Goal: Task Accomplishment & Management: Manage account settings

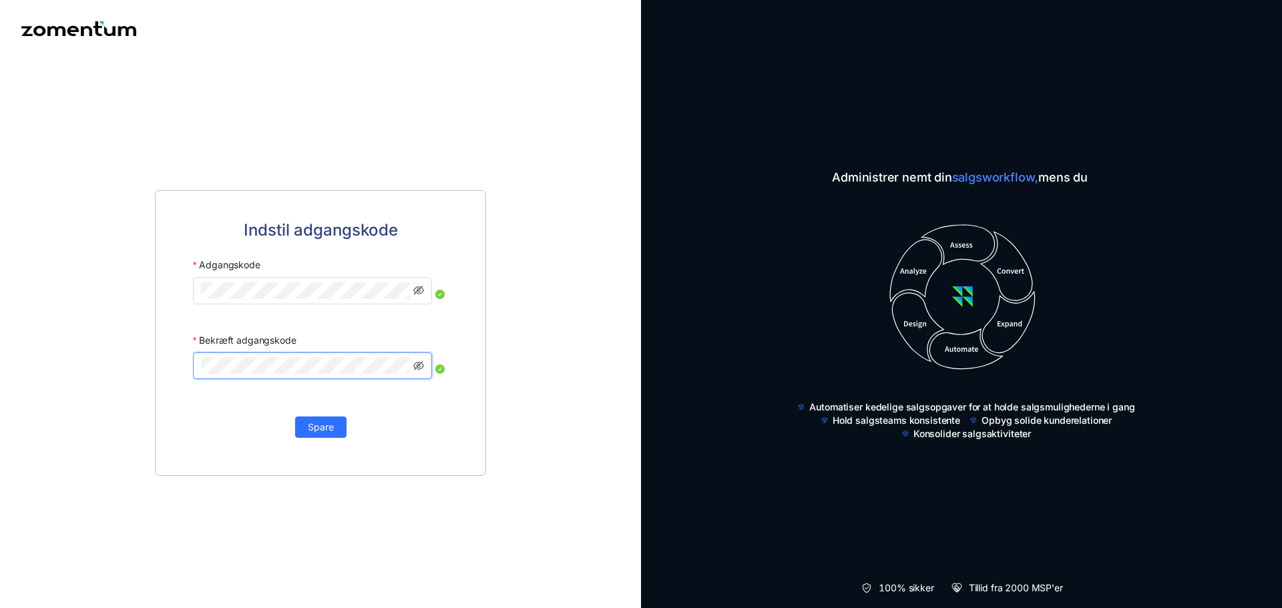
click button "Spare" at bounding box center [320, 427] width 51 height 21
click at [128, 34] on img at bounding box center [78, 28] width 115 height 15
click at [105, 24] on img at bounding box center [78, 28] width 115 height 15
click at [105, 30] on img at bounding box center [78, 28] width 115 height 15
click at [430, 366] on icon "øjen-usynlig" at bounding box center [434, 365] width 11 height 9
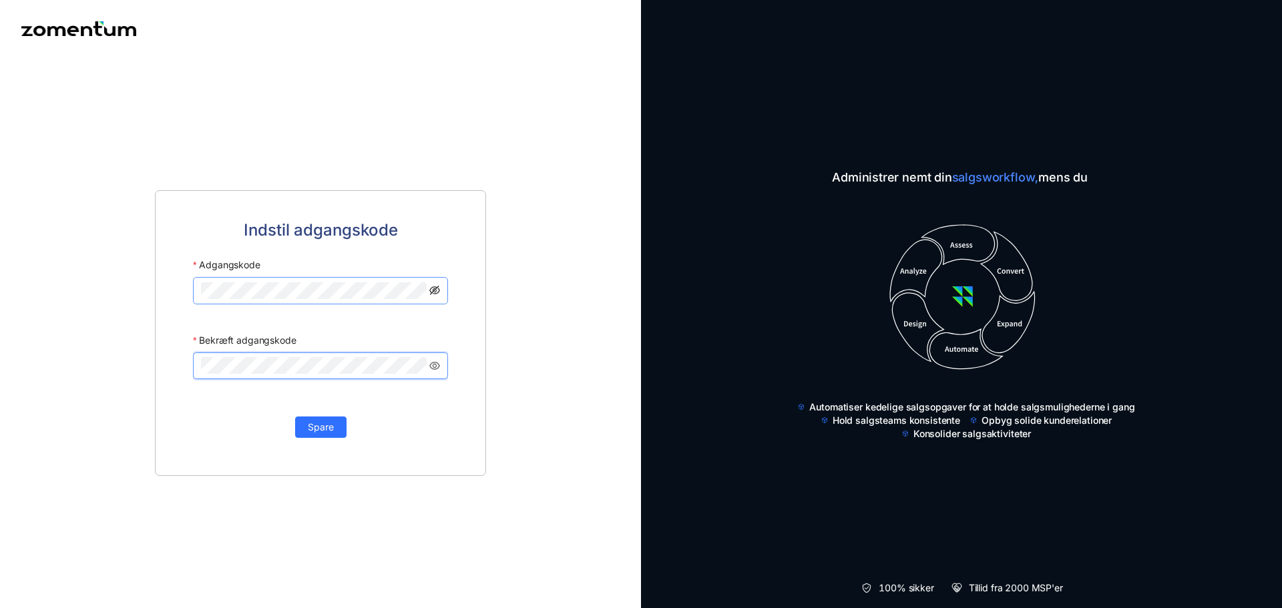
click at [437, 293] on icon "øjen-usynlig" at bounding box center [434, 290] width 11 height 9
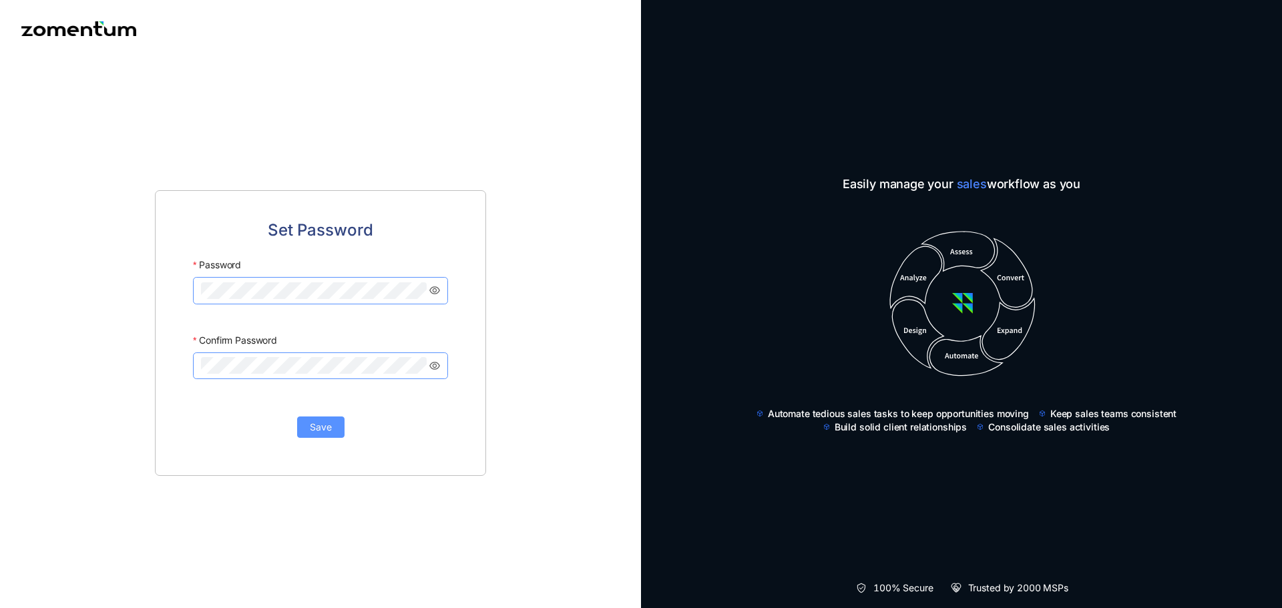
click at [328, 437] on button "Save" at bounding box center [320, 427] width 47 height 21
click at [192, 608] on div at bounding box center [641, 619] width 1282 height 0
click at [335, 200] on div "Set Password Password Confirm Password Save" at bounding box center [320, 333] width 331 height 286
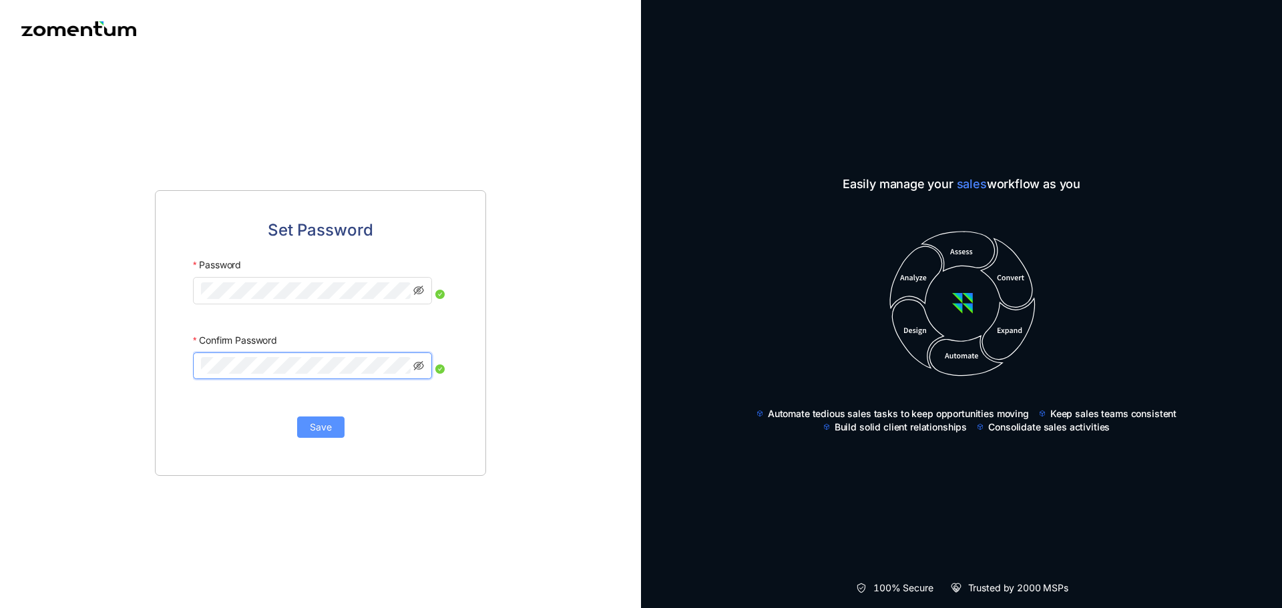
click at [302, 425] on button "Save" at bounding box center [320, 427] width 47 height 21
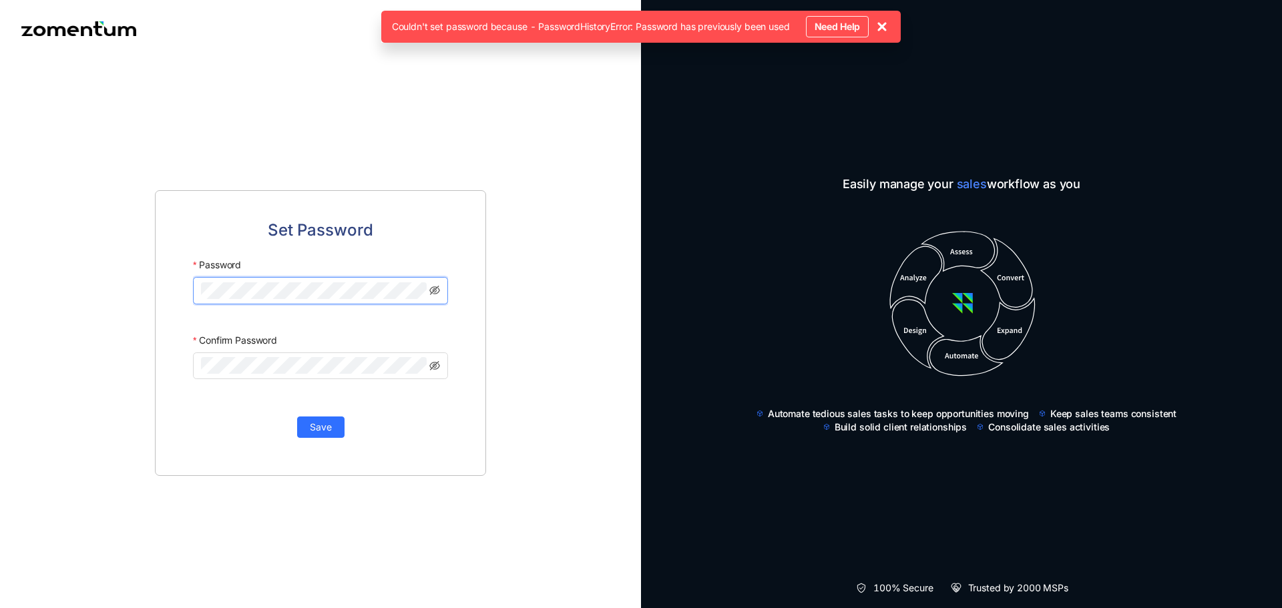
click at [155, 303] on div "Set Password Password Confirm Password Save" at bounding box center [320, 333] width 331 height 286
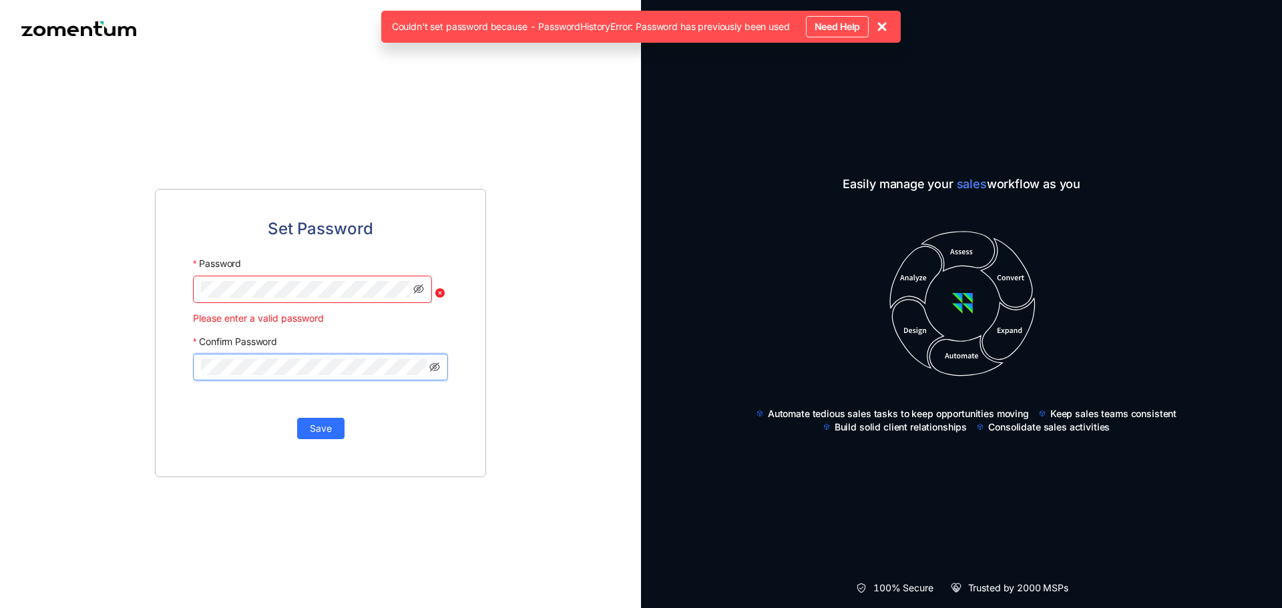
click at [90, 364] on div "Set Password Password Please enter a valid password Confirm Password Save" at bounding box center [320, 332] width 641 height 551
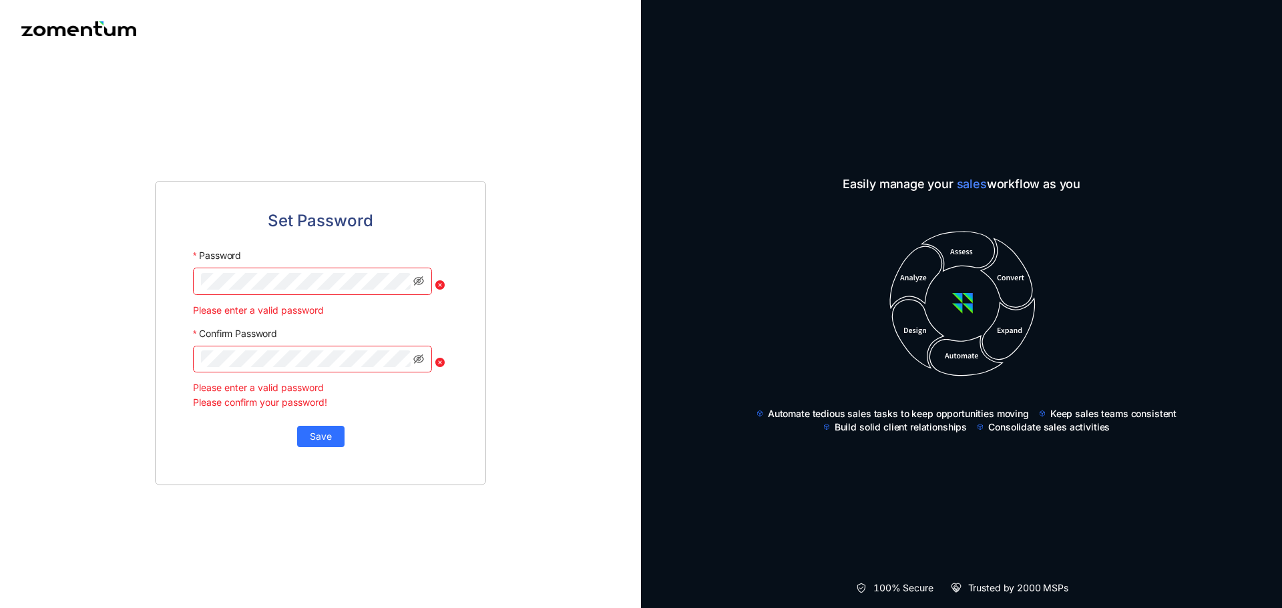
click at [458, 239] on div "Set Password Password Please enter a valid password Confirm Password Please ent…" at bounding box center [320, 333] width 331 height 305
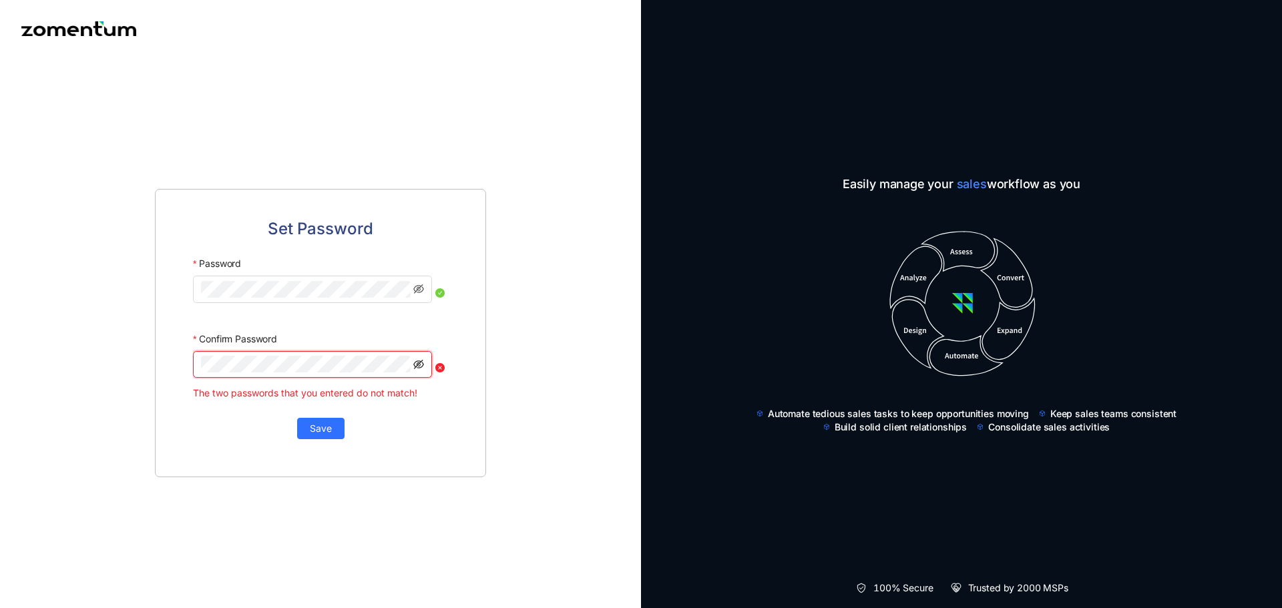
click at [423, 365] on icon "eye-invisible" at bounding box center [418, 364] width 11 height 11
click at [419, 297] on span at bounding box center [418, 289] width 11 height 17
click at [419, 291] on icon "eye-invisible" at bounding box center [418, 289] width 11 height 11
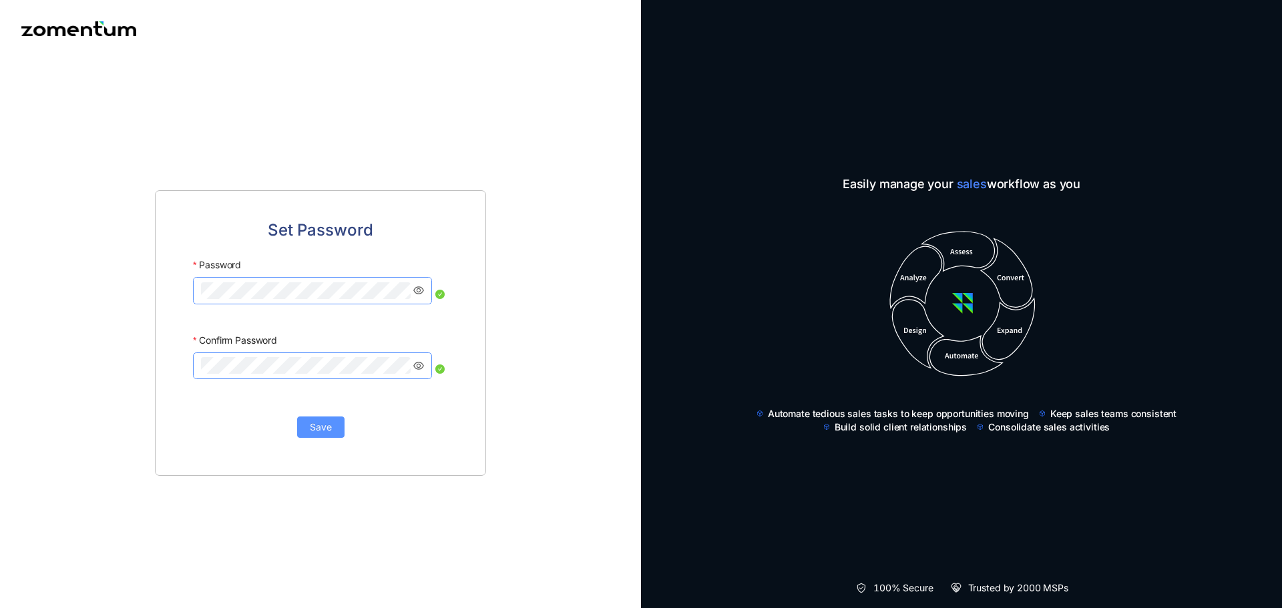
click at [313, 430] on span "Save" at bounding box center [321, 427] width 22 height 15
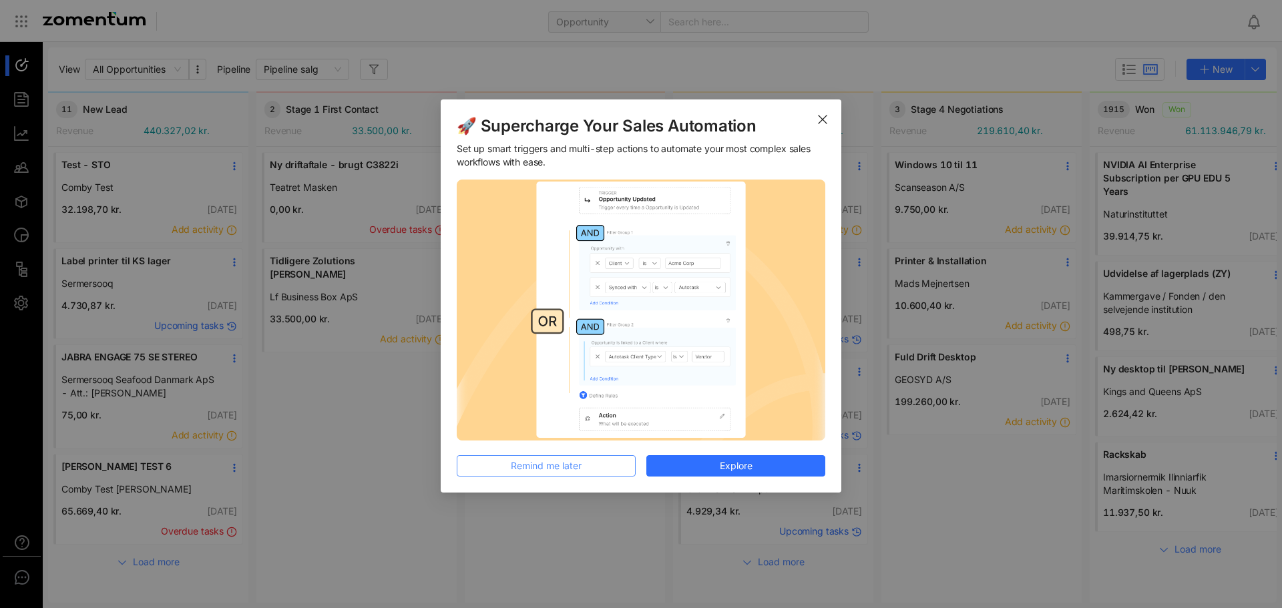
click at [570, 466] on span "Remind me later" at bounding box center [546, 466] width 71 height 15
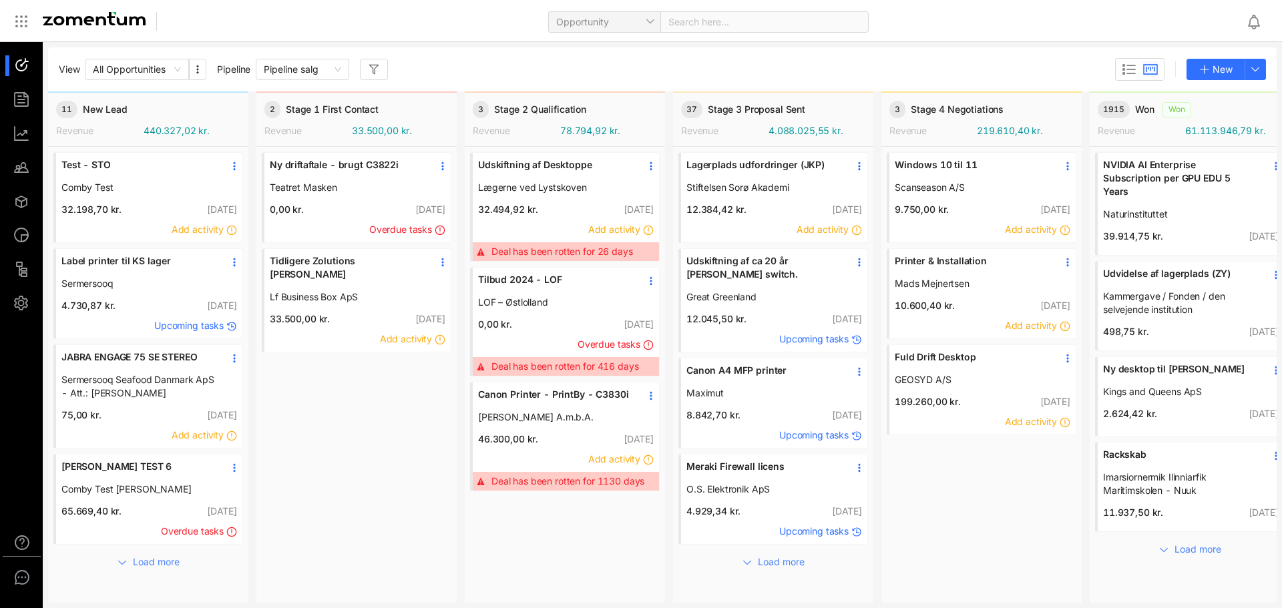
click at [665, 3] on div "Opportunity Search here..." at bounding box center [641, 21] width 1282 height 43
click at [363, 8] on div "Opportunity Search here..." at bounding box center [705, 20] width 1059 height 31
